Goal: Information Seeking & Learning: Learn about a topic

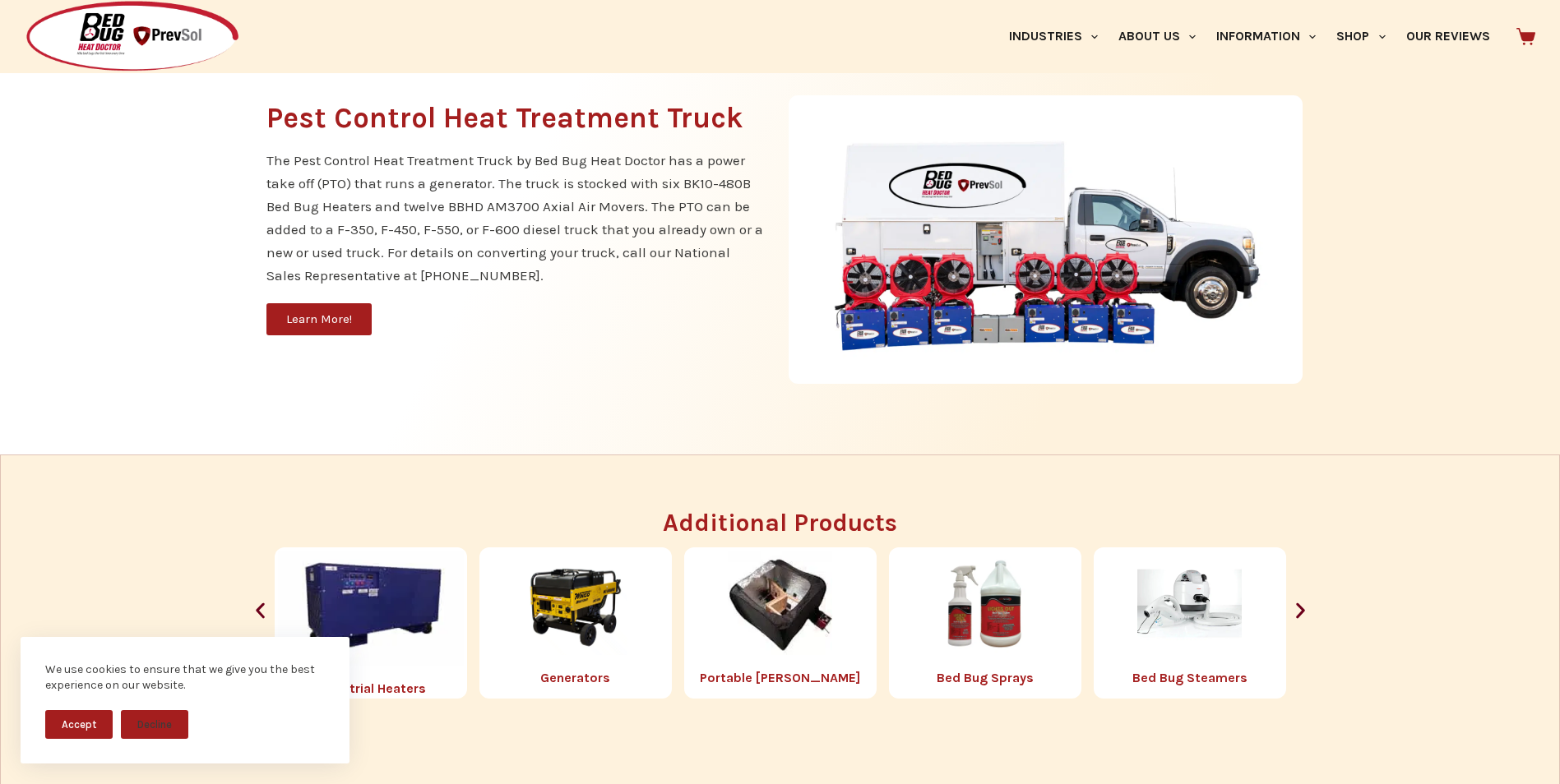
scroll to position [1727, 0]
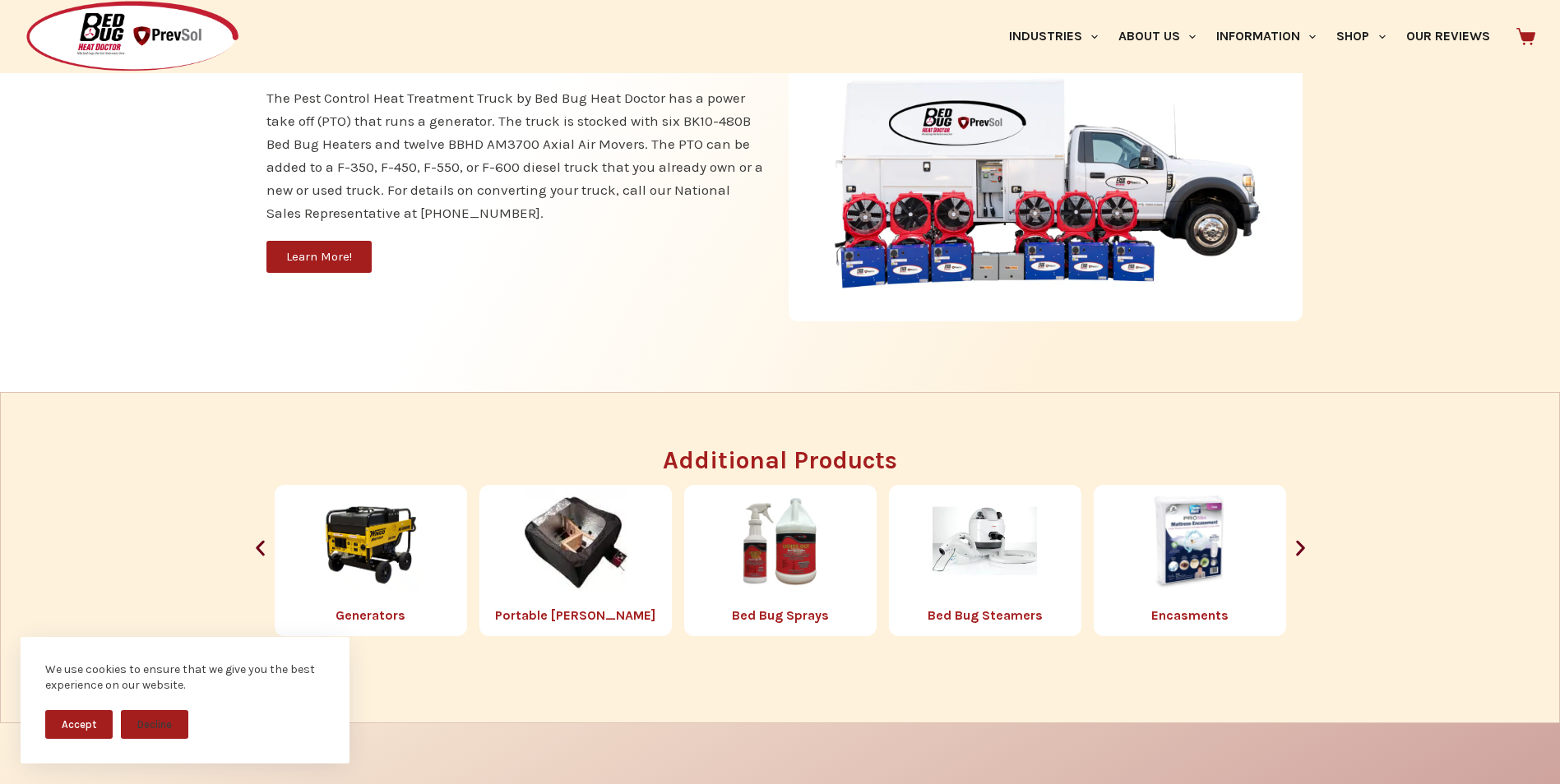
click at [997, 559] on img "6 / 8" at bounding box center [984, 540] width 104 height 104
click at [967, 619] on link "Bed Bug Steamers" at bounding box center [984, 615] width 115 height 16
click at [80, 724] on button "Accept" at bounding box center [79, 724] width 68 height 29
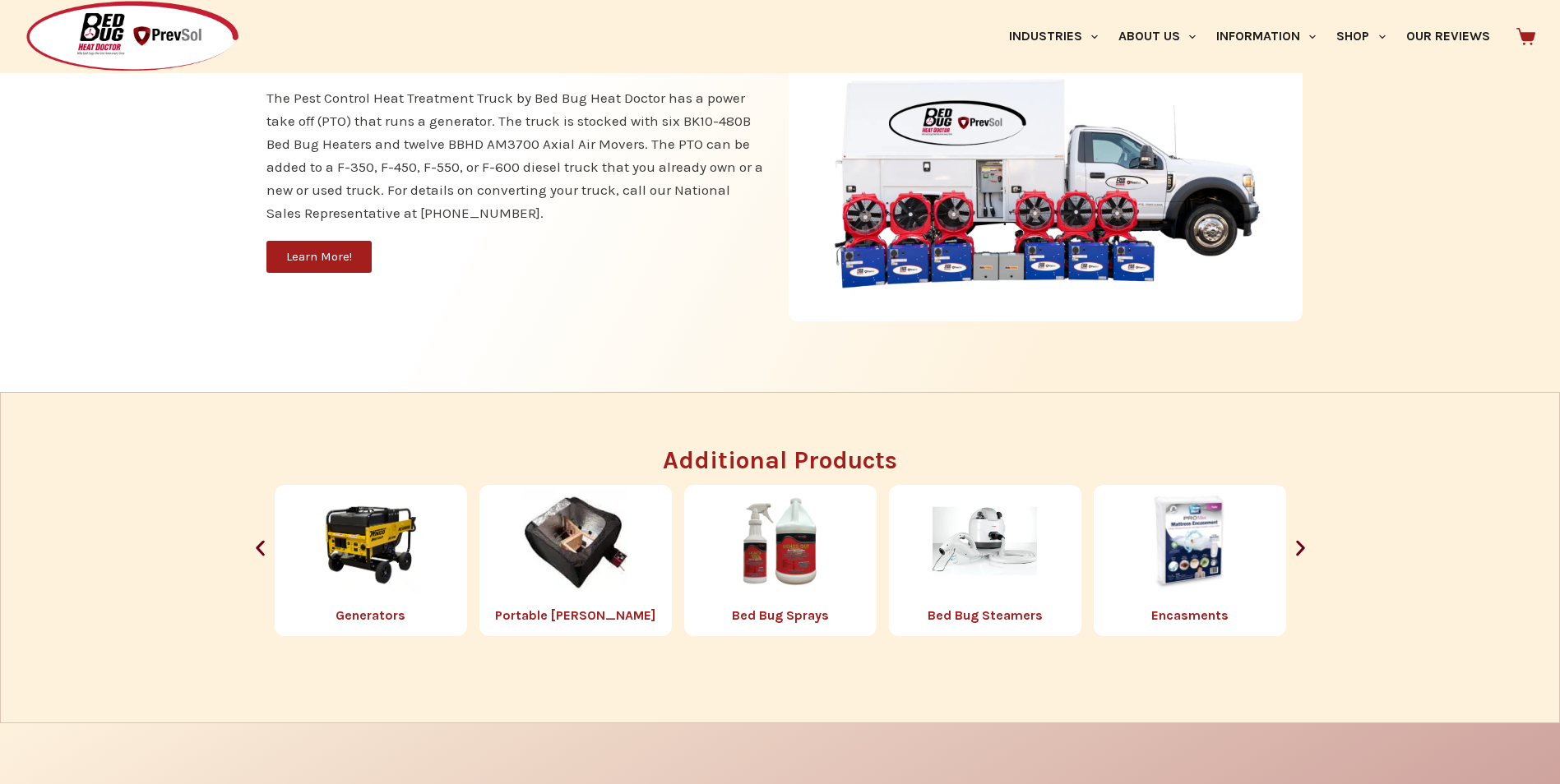
click at [960, 616] on link "Bed Bug Steamers" at bounding box center [984, 615] width 115 height 16
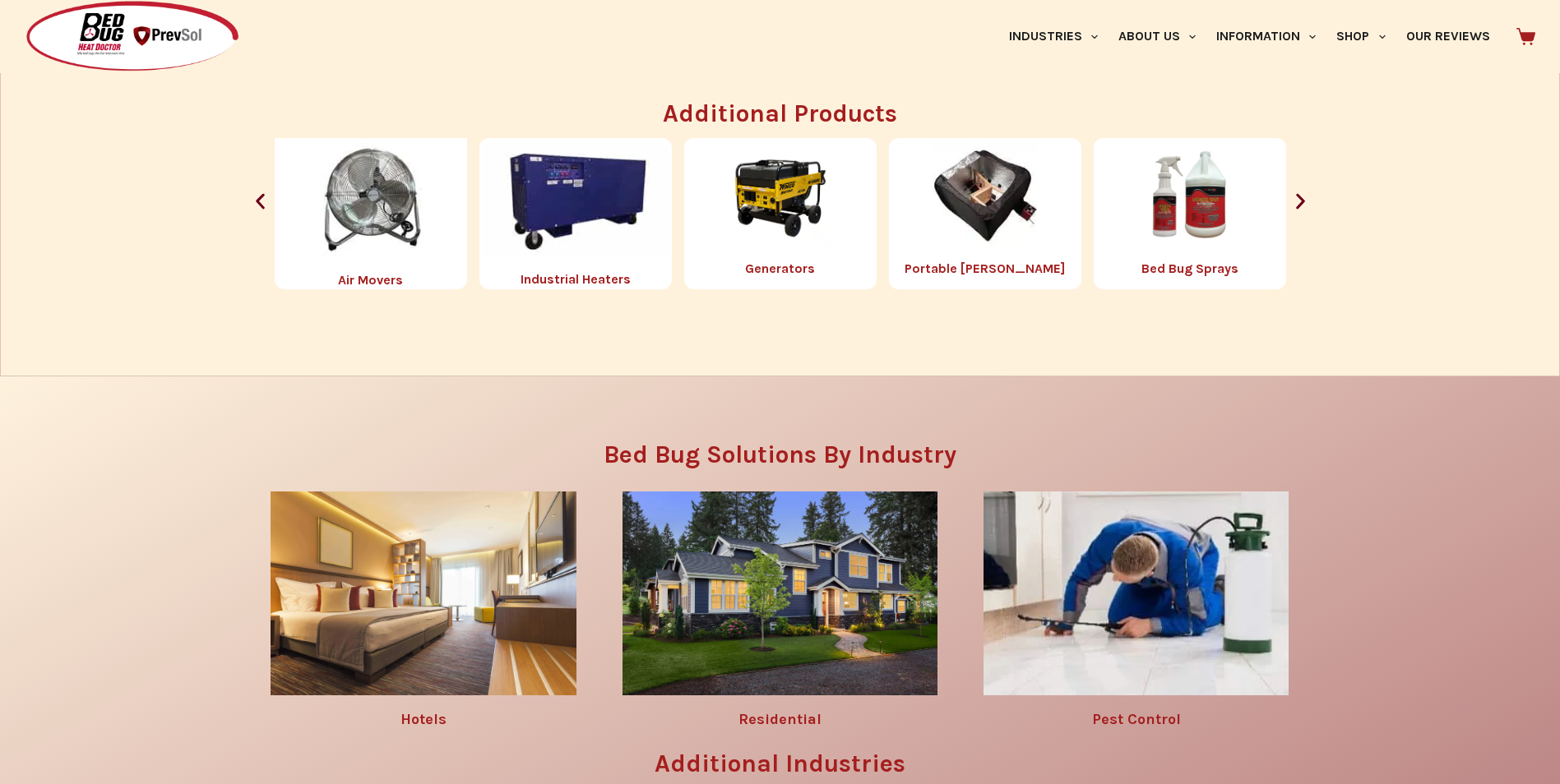
click at [1019, 227] on img "4 / 8" at bounding box center [984, 194] width 104 height 104
click at [981, 265] on link "Portable [PERSON_NAME]" at bounding box center [985, 268] width 160 height 16
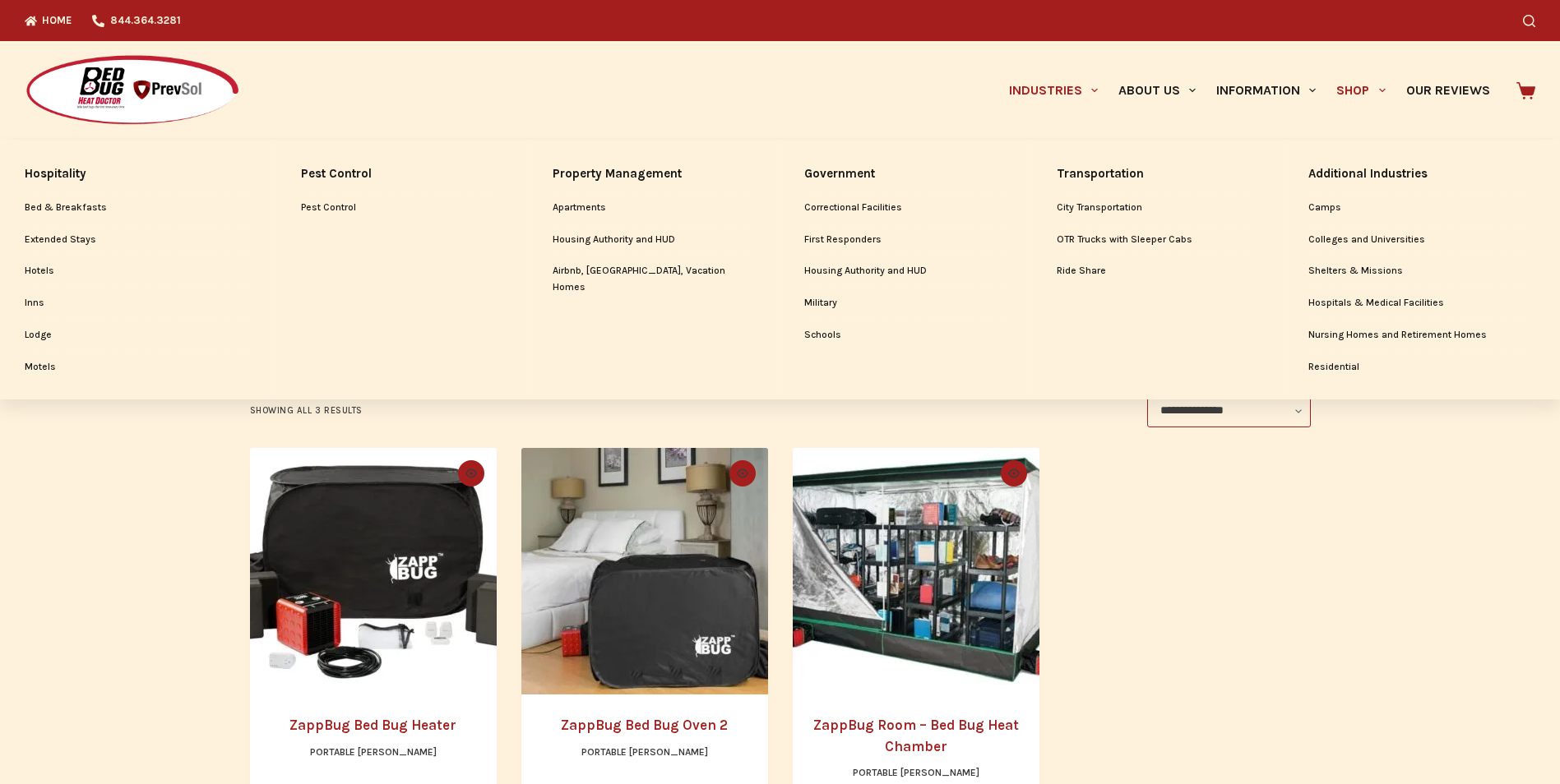
click at [1066, 89] on link "Industries" at bounding box center [1053, 90] width 109 height 98
click at [1364, 269] on link "Shelters & Missions" at bounding box center [1422, 271] width 227 height 31
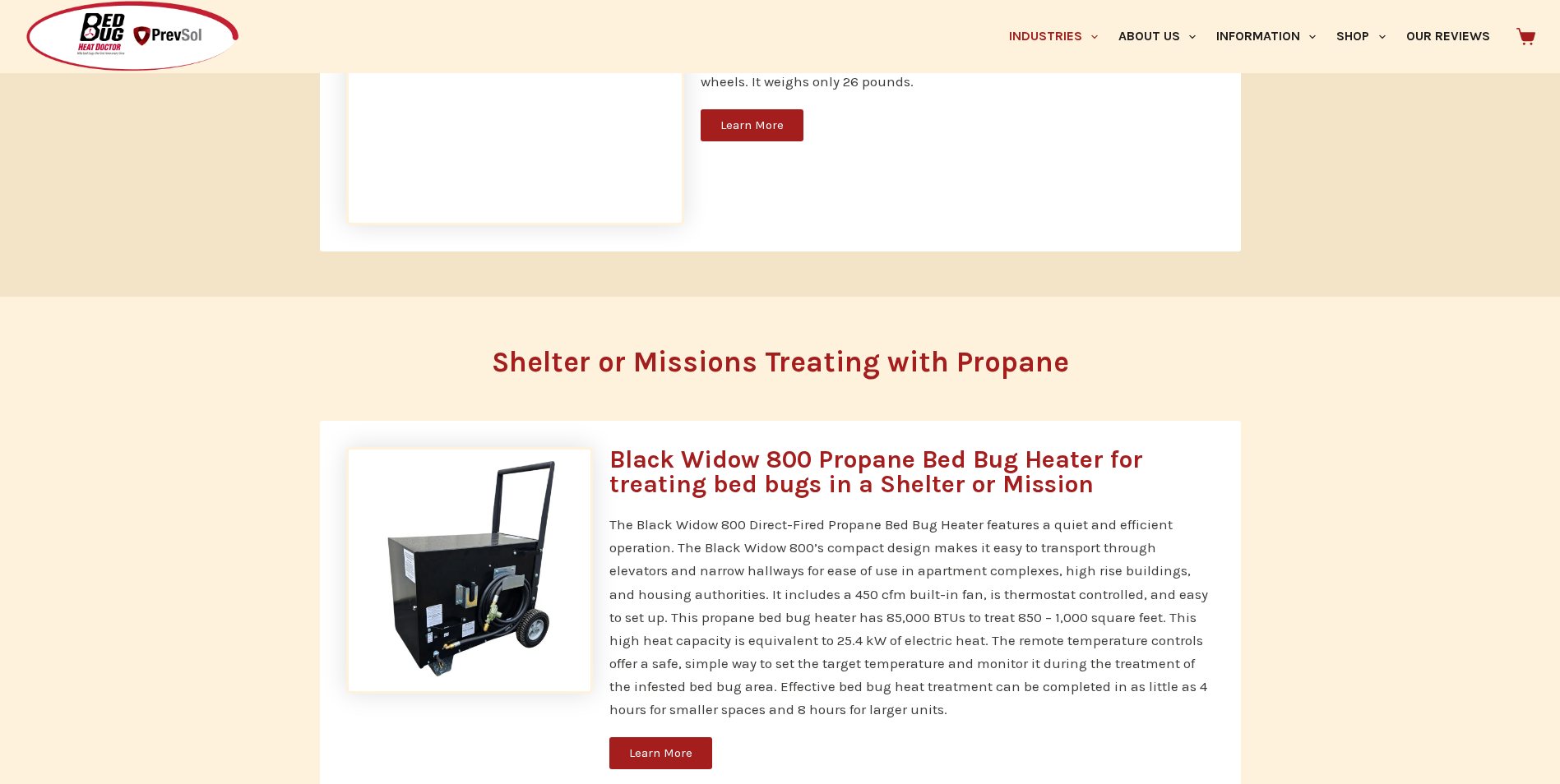
scroll to position [1325, 0]
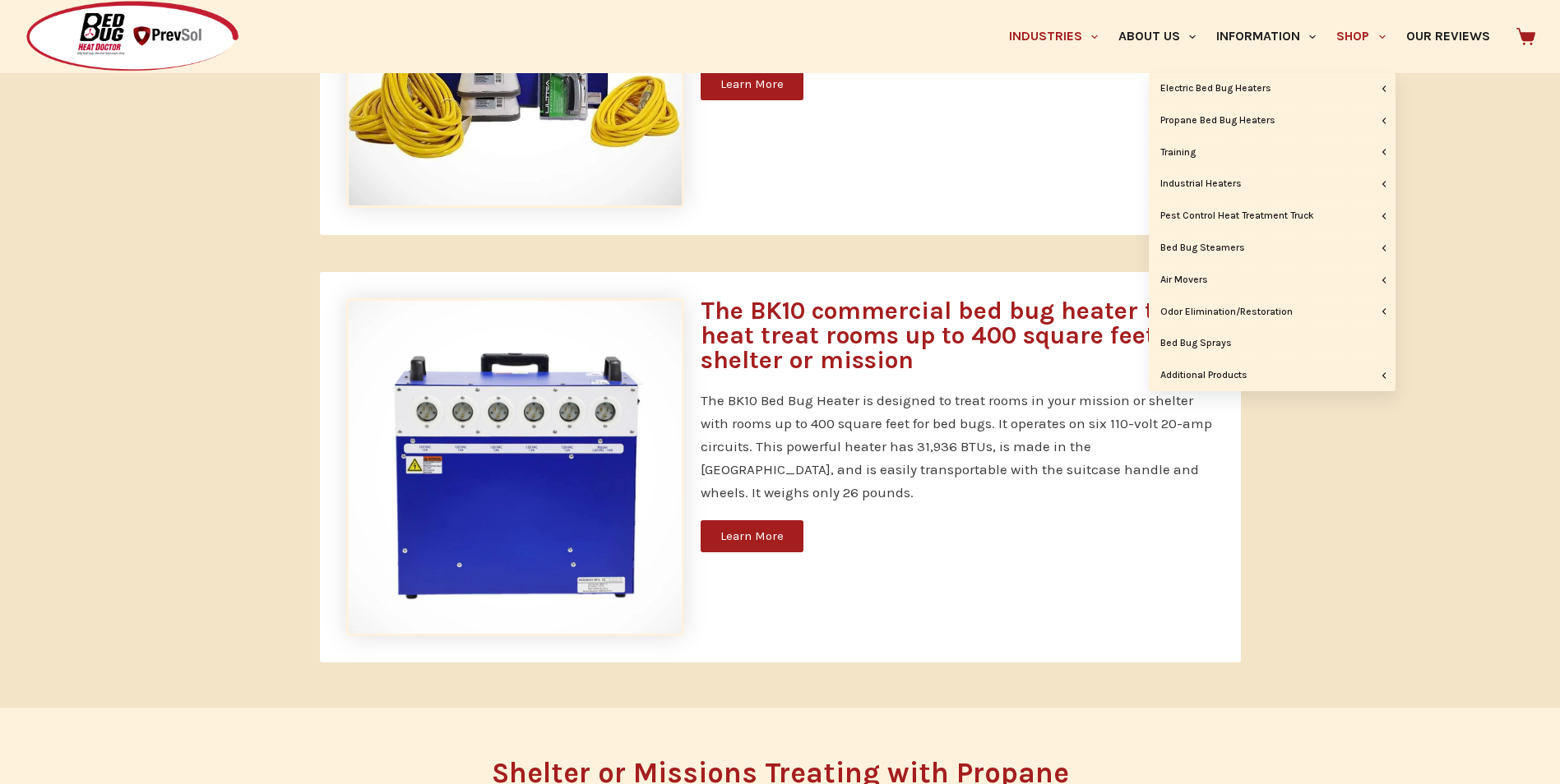
click at [1366, 37] on link "Shop" at bounding box center [1361, 36] width 69 height 73
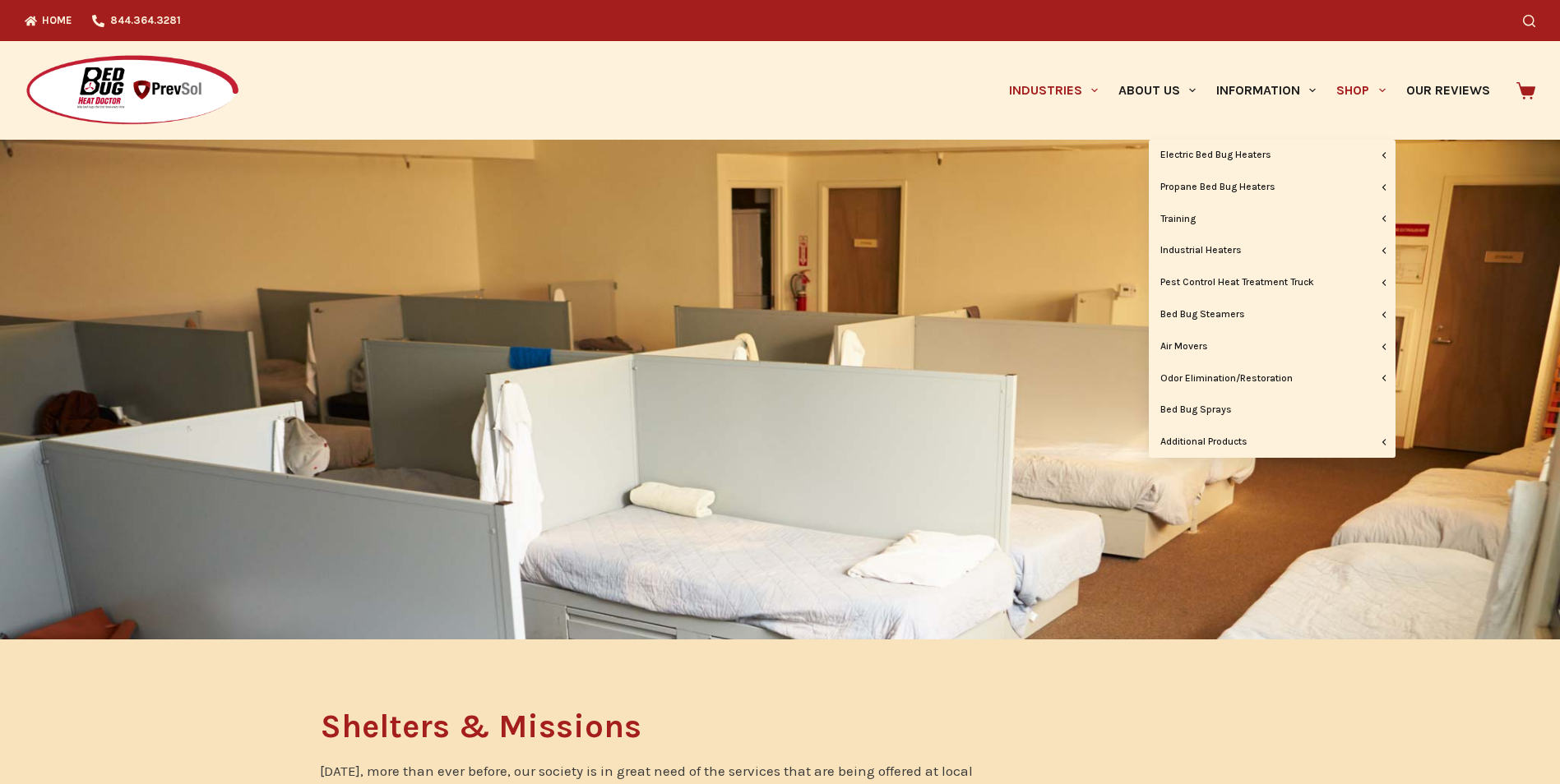
click at [1362, 84] on link "Shop" at bounding box center [1361, 90] width 69 height 98
click at [1345, 87] on link "Shop" at bounding box center [1361, 90] width 69 height 98
click at [1346, 80] on link "Shop" at bounding box center [1361, 90] width 69 height 98
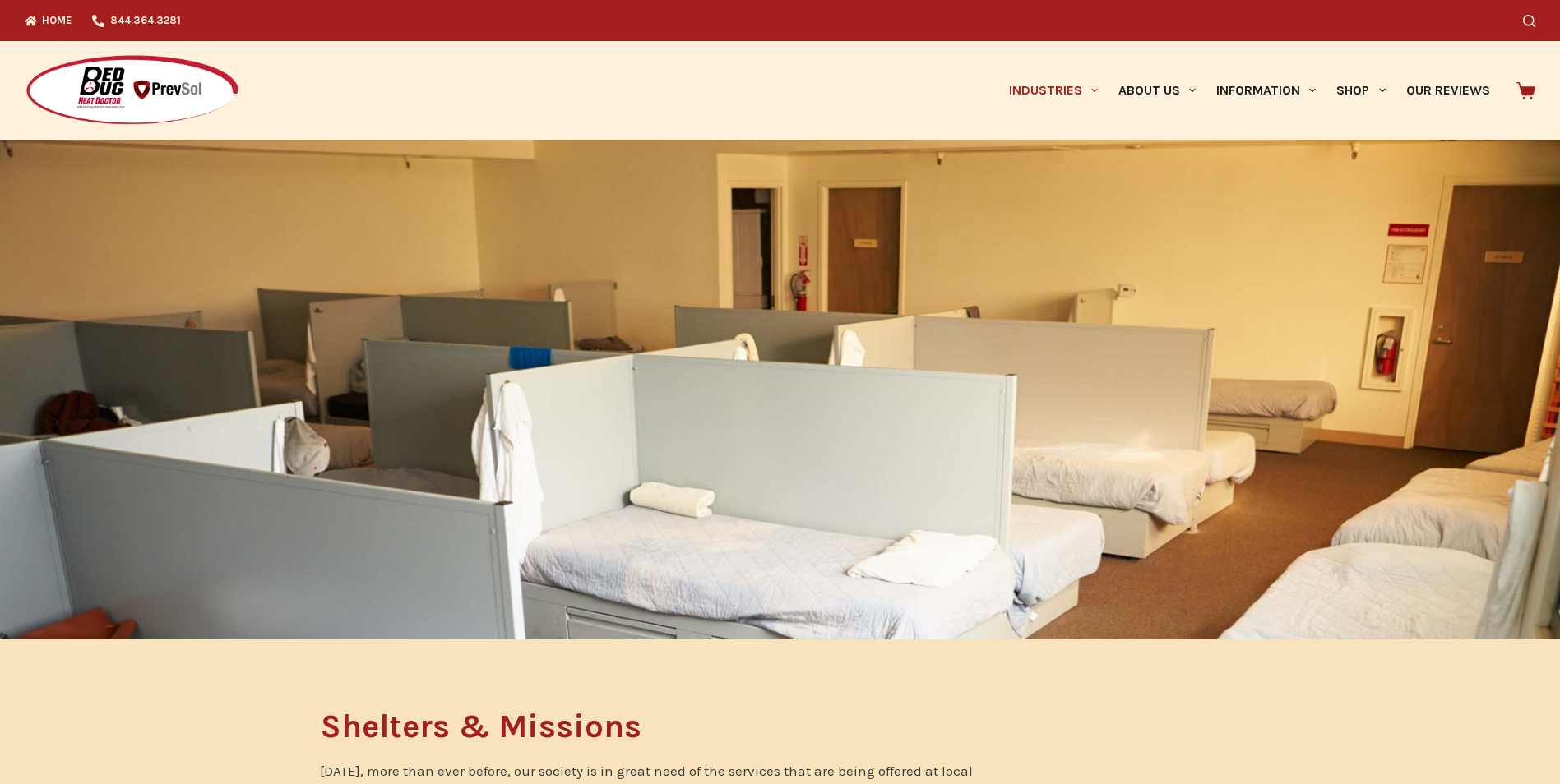
click at [118, 79] on img at bounding box center [132, 91] width 215 height 73
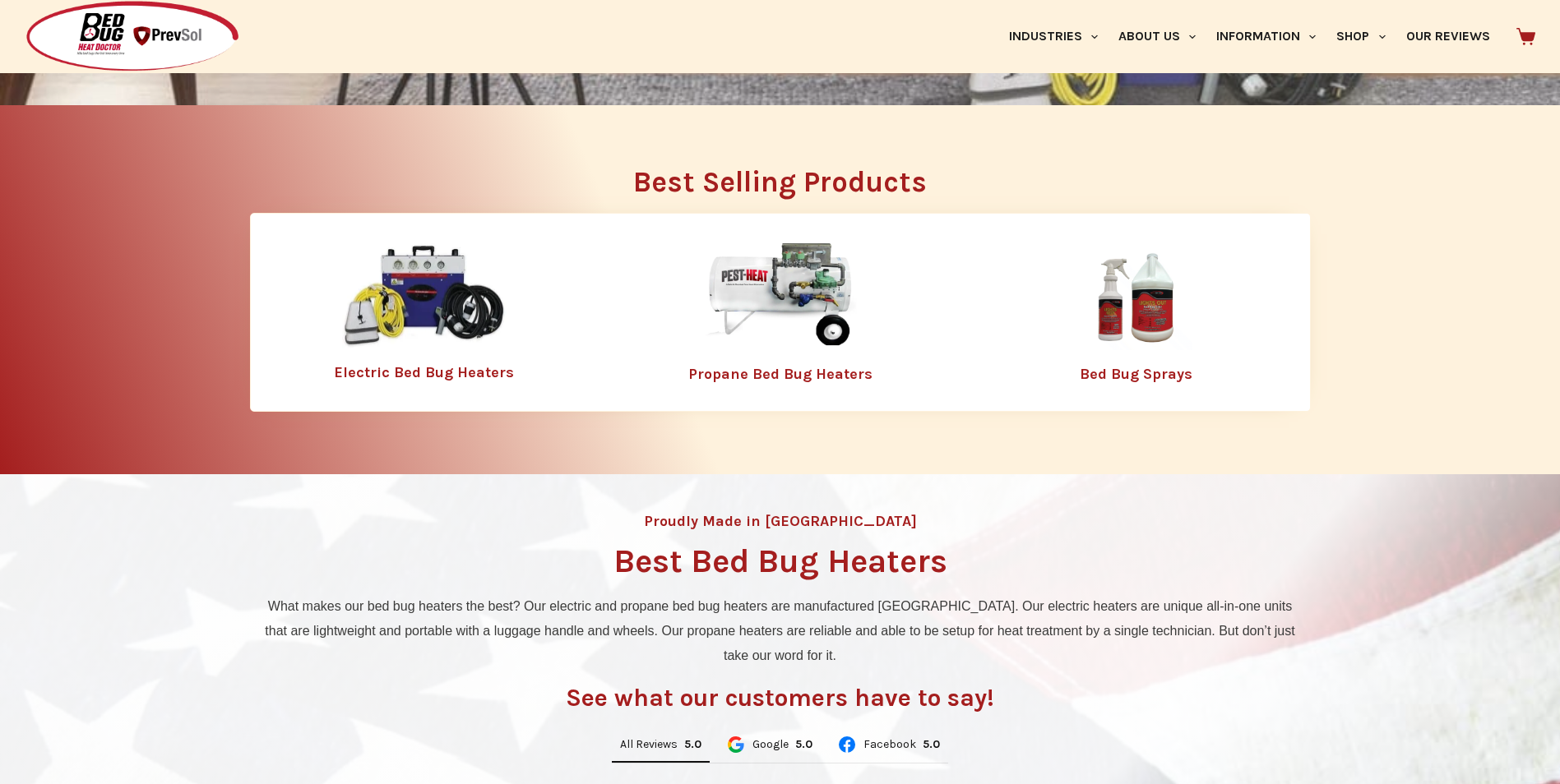
scroll to position [246, 0]
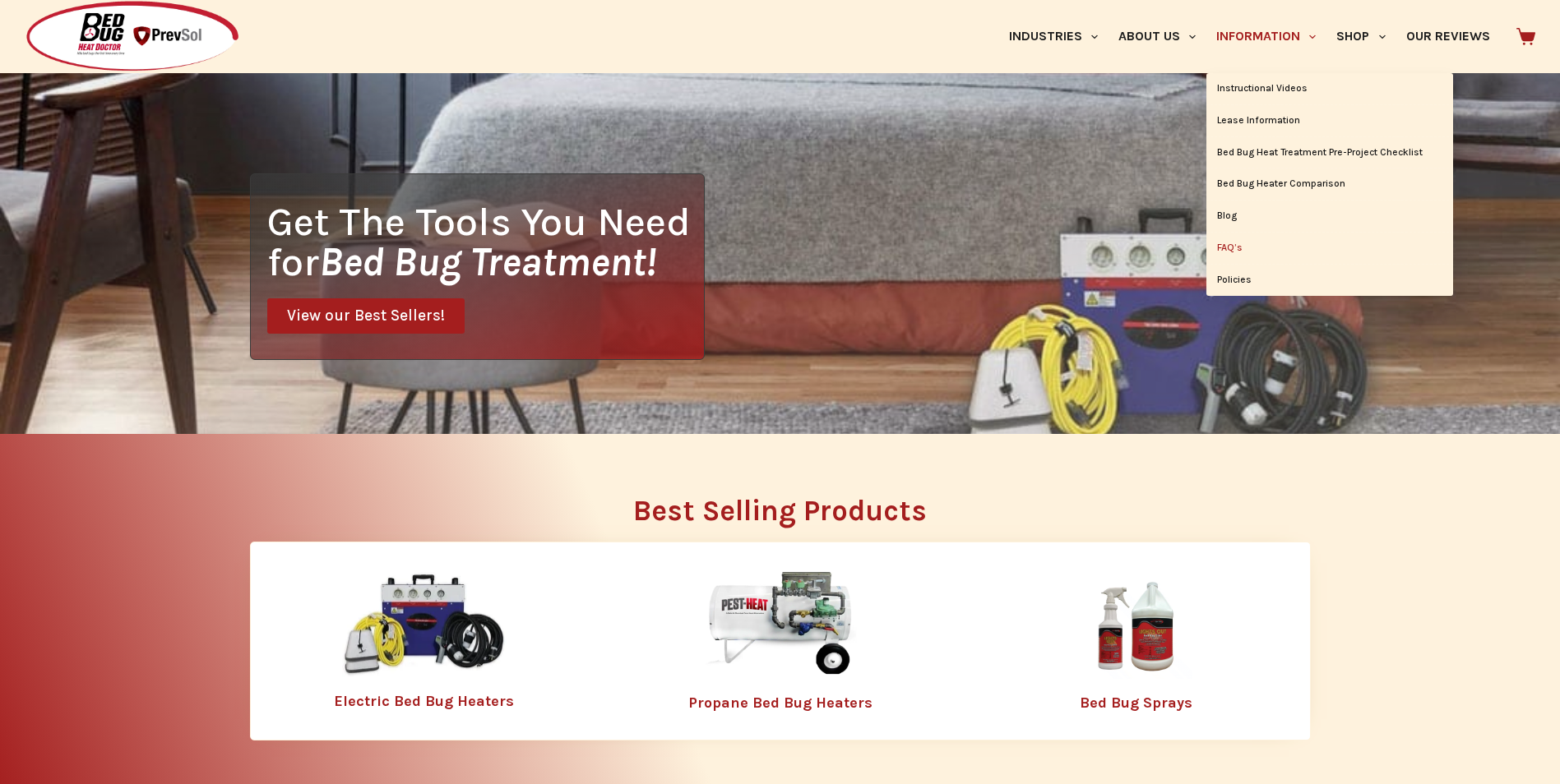
click at [1231, 252] on link "FAQ’s" at bounding box center [1329, 248] width 246 height 31
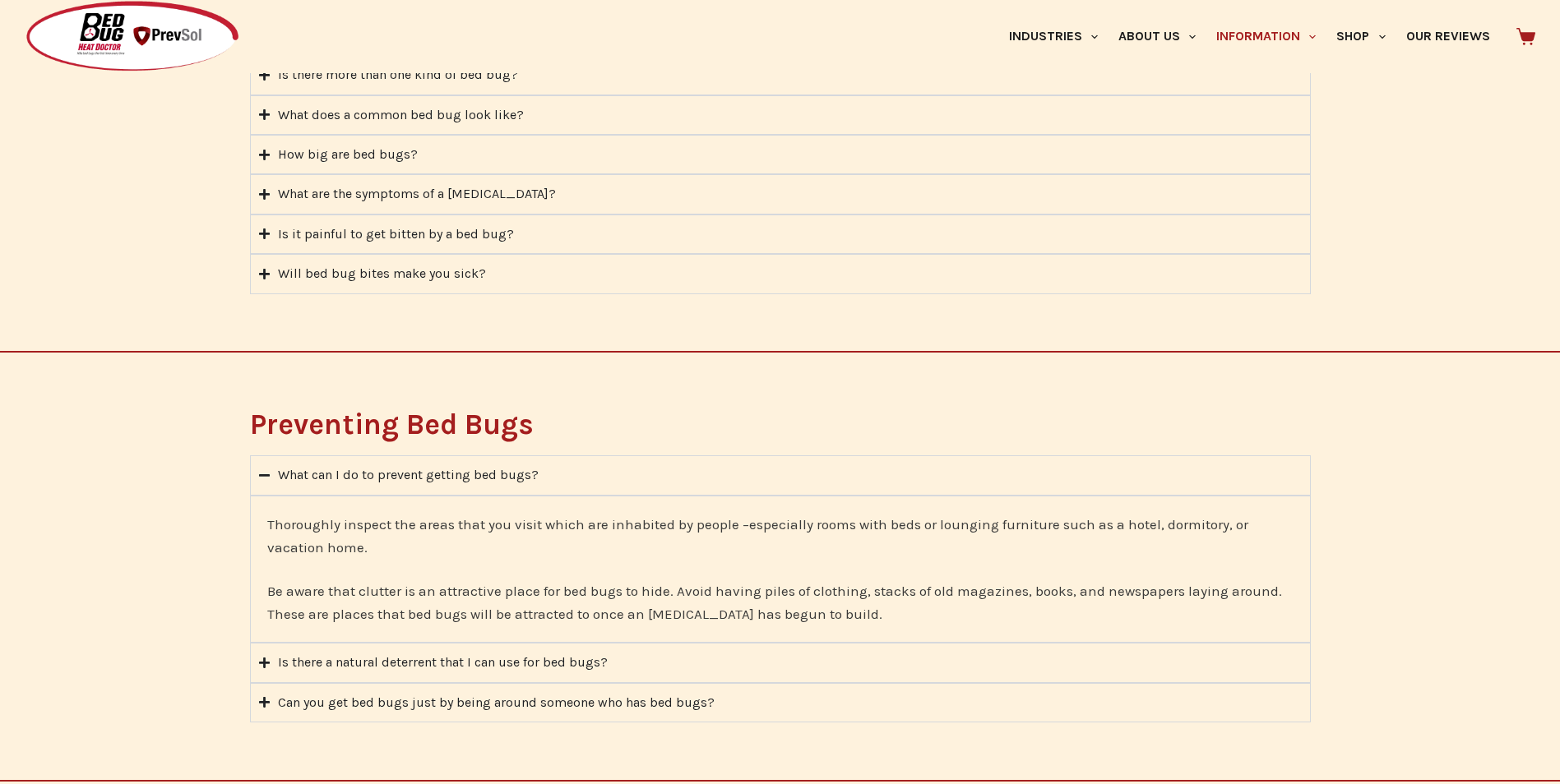
scroll to position [822, 0]
